Goal: Task Accomplishment & Management: Complete application form

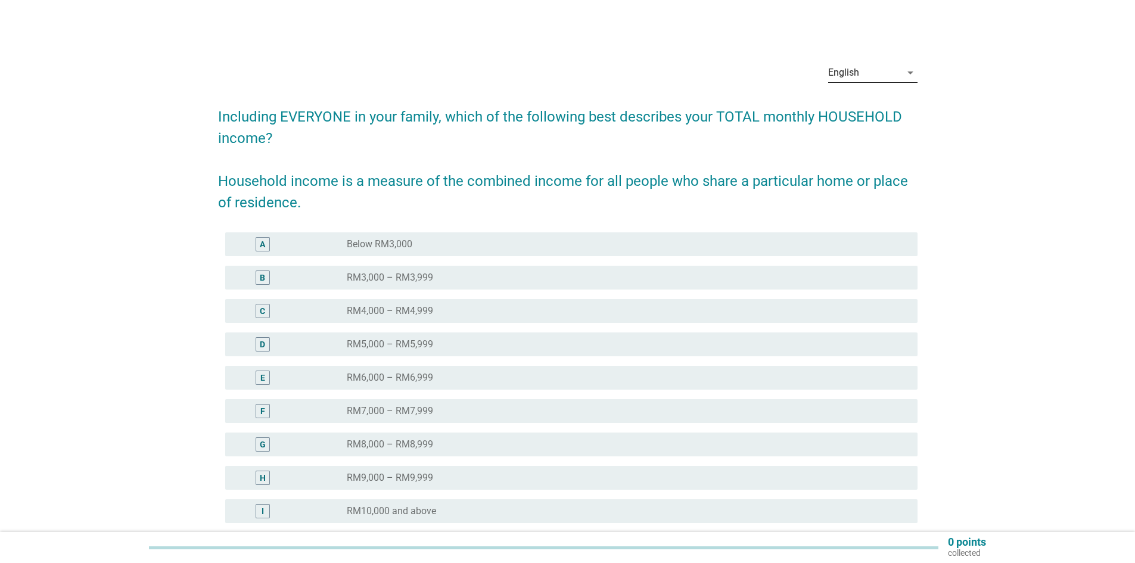
click at [861, 67] on div "English" at bounding box center [864, 72] width 73 height 19
click at [876, 108] on div "Bahasa Melayu" at bounding box center [872, 111] width 70 height 14
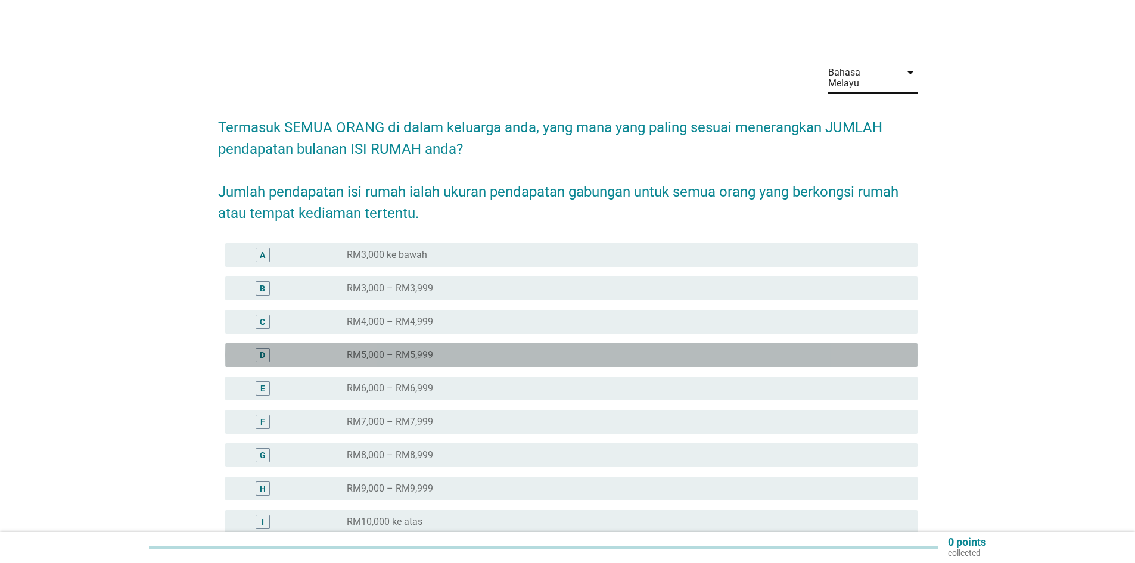
click at [441, 349] on div "radio_button_unchecked RM5,000 – RM5,999" at bounding box center [623, 355] width 552 height 12
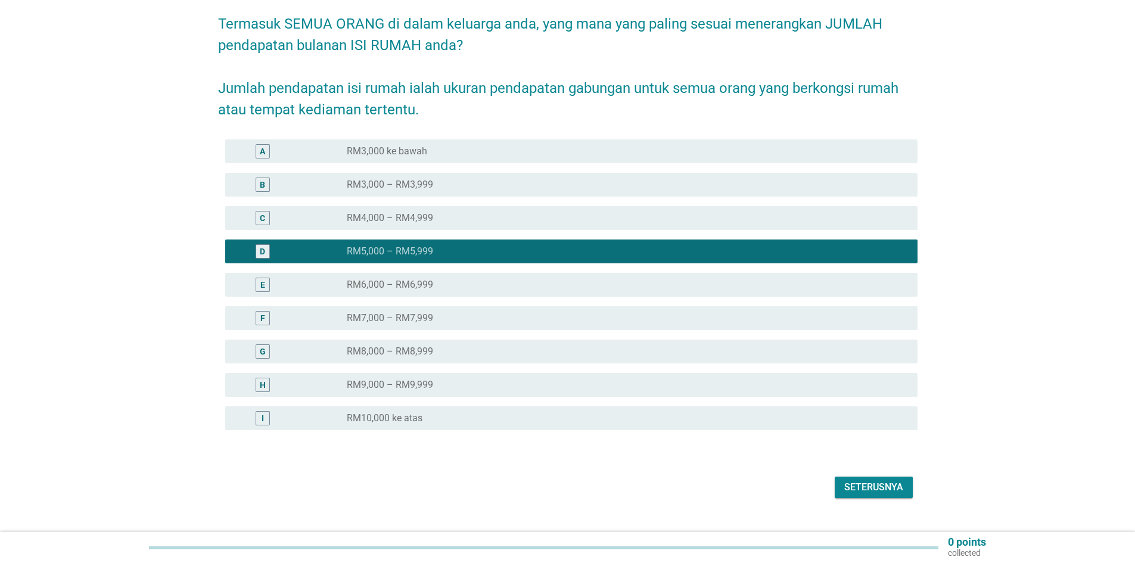
scroll to position [116, 0]
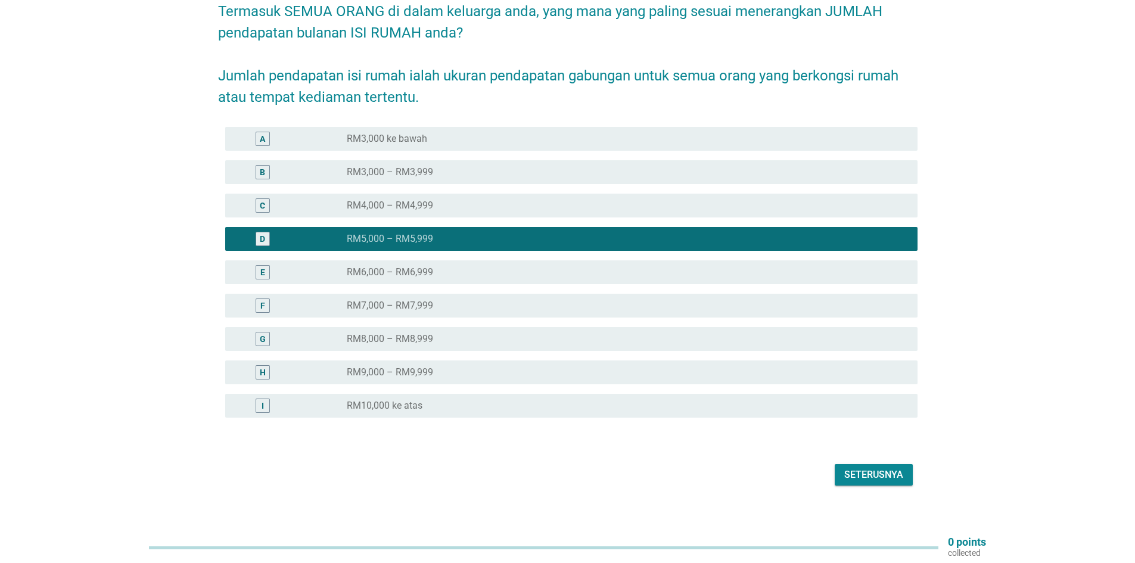
click at [866, 468] on div "Seterusnya" at bounding box center [873, 475] width 59 height 14
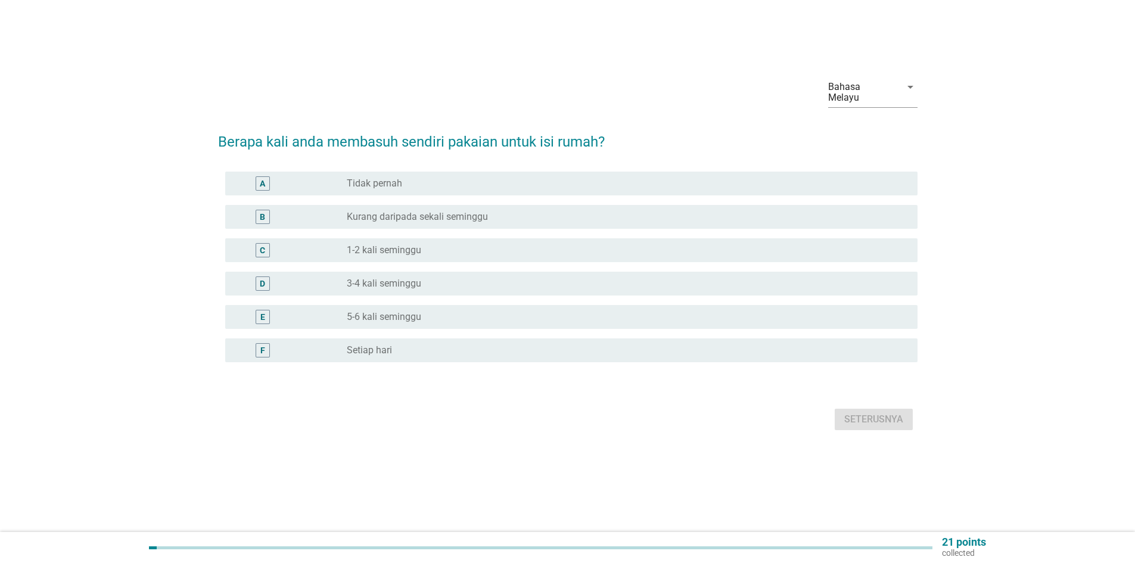
scroll to position [0, 0]
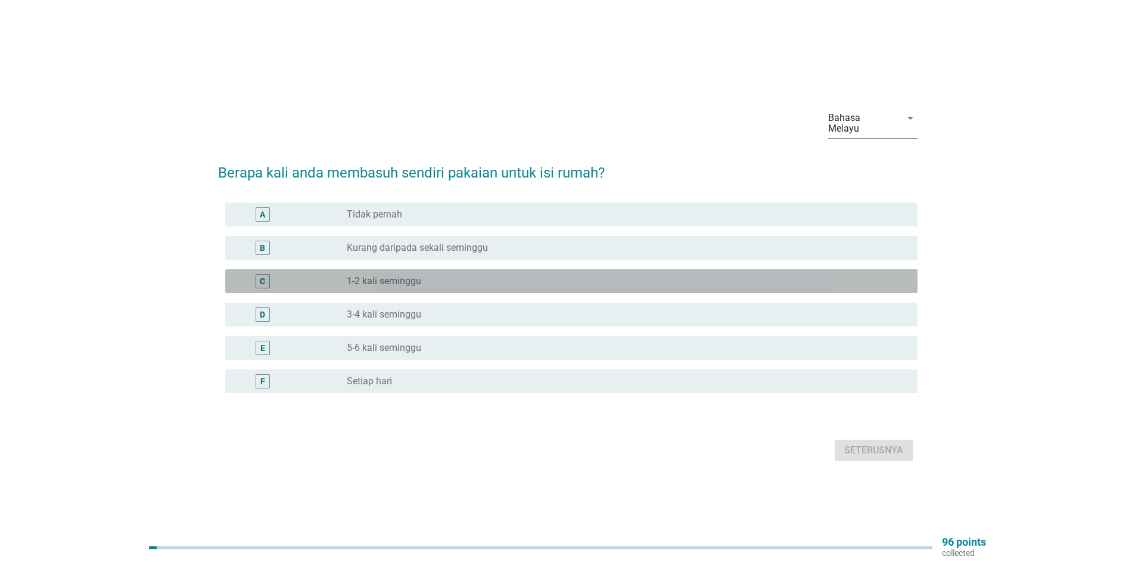
click at [461, 275] on div "radio_button_unchecked 1-2 kali seminggu" at bounding box center [623, 281] width 552 height 12
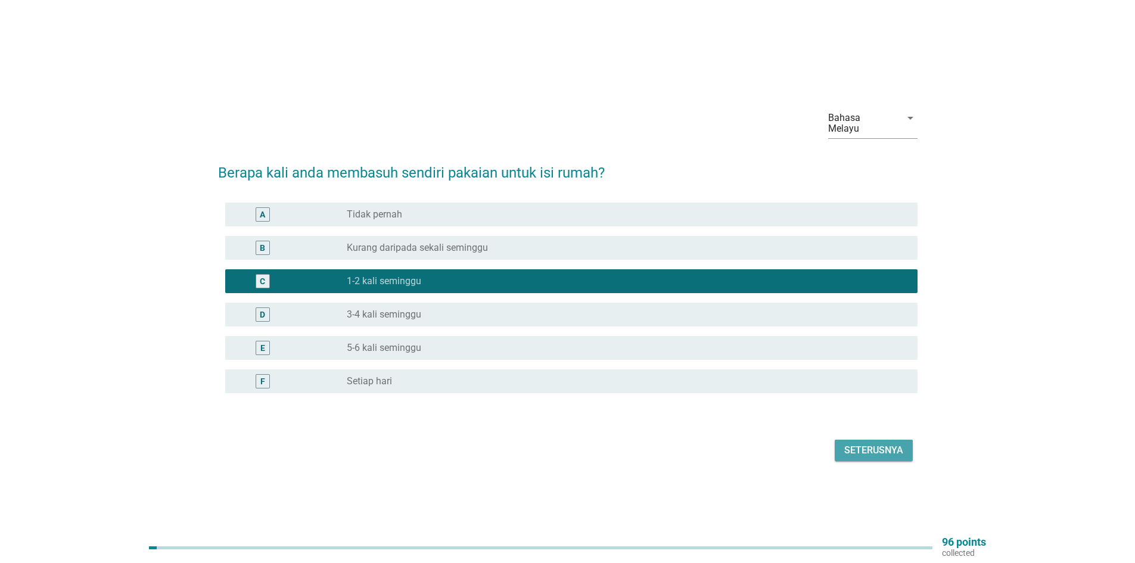
click at [867, 443] on div "Seterusnya" at bounding box center [873, 450] width 59 height 14
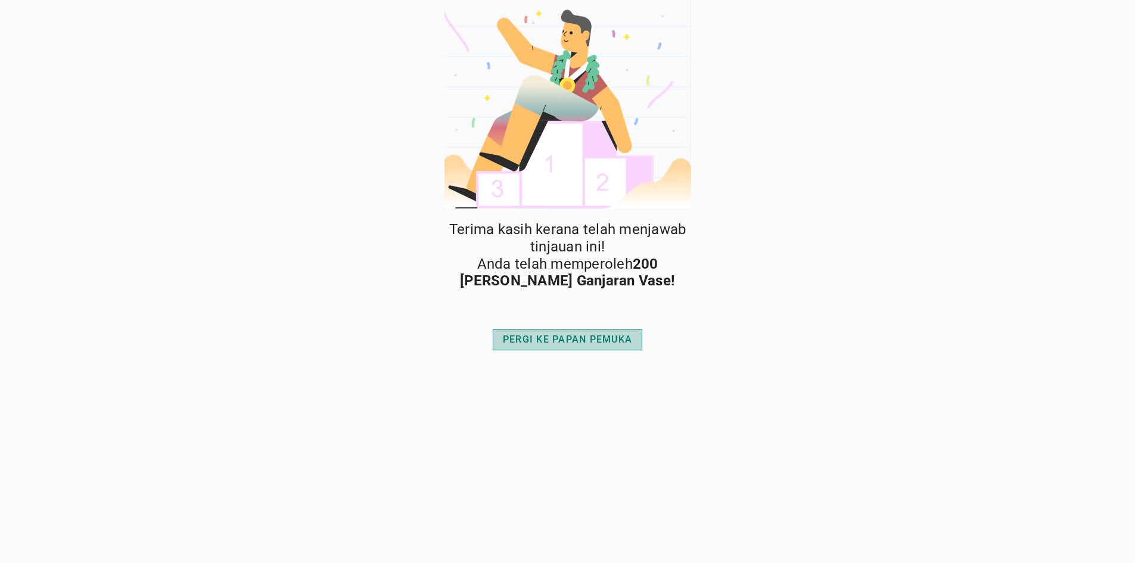
click at [549, 344] on div "PERGI KE PAPAN PEMUKA" at bounding box center [567, 339] width 129 height 14
